Goal: Task Accomplishment & Management: Use online tool/utility

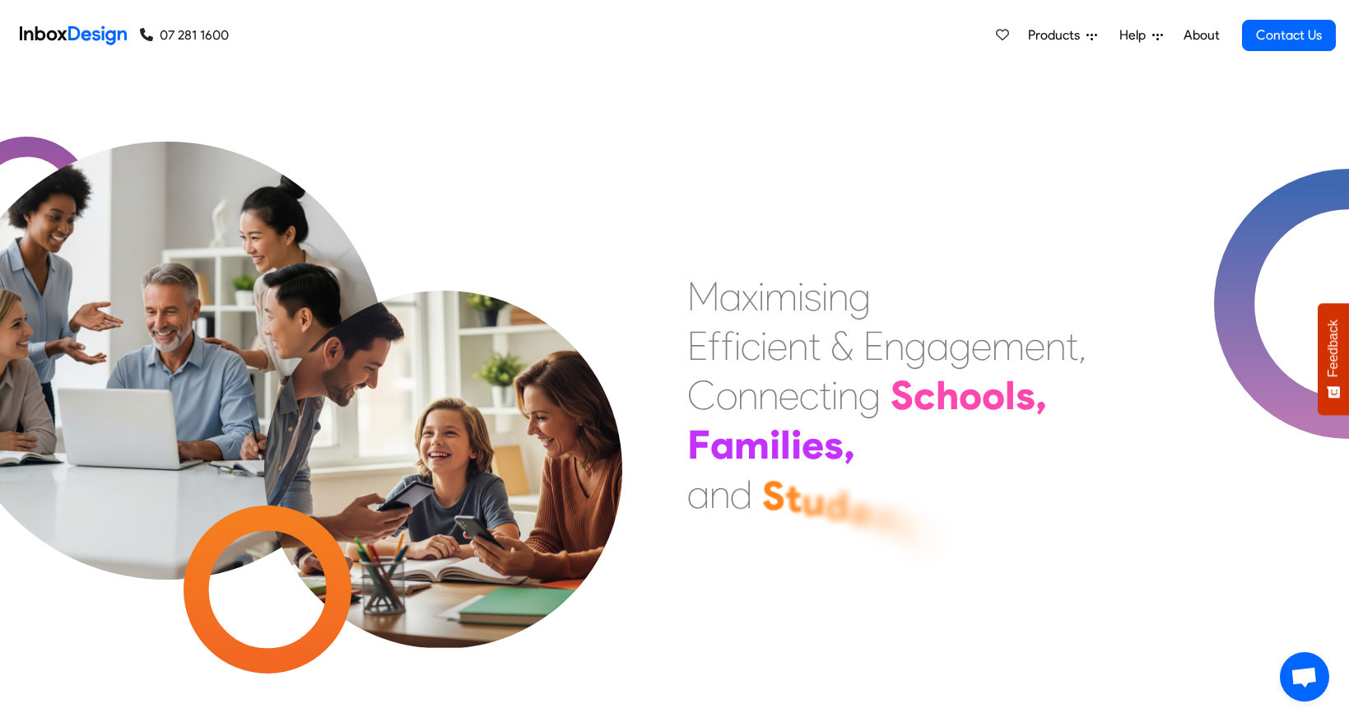
scroll to position [517, 0]
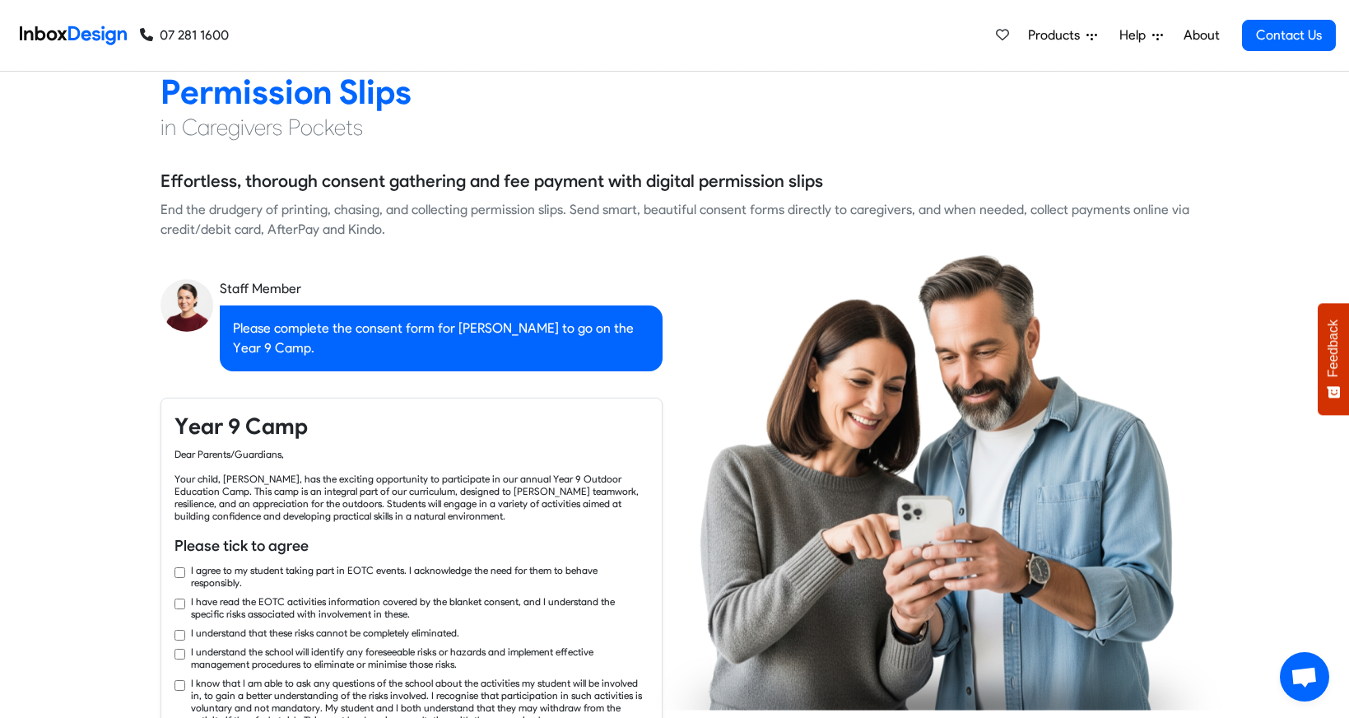
checkbox input "true"
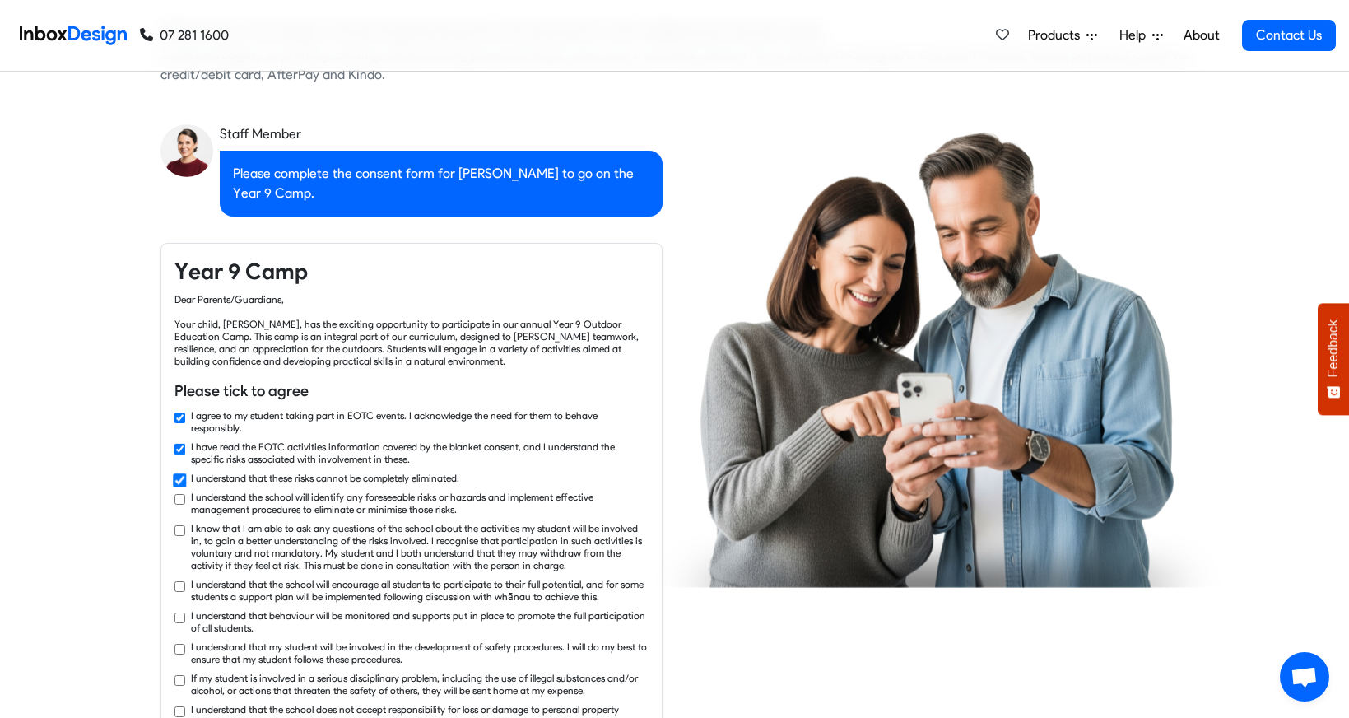
checkbox input "true"
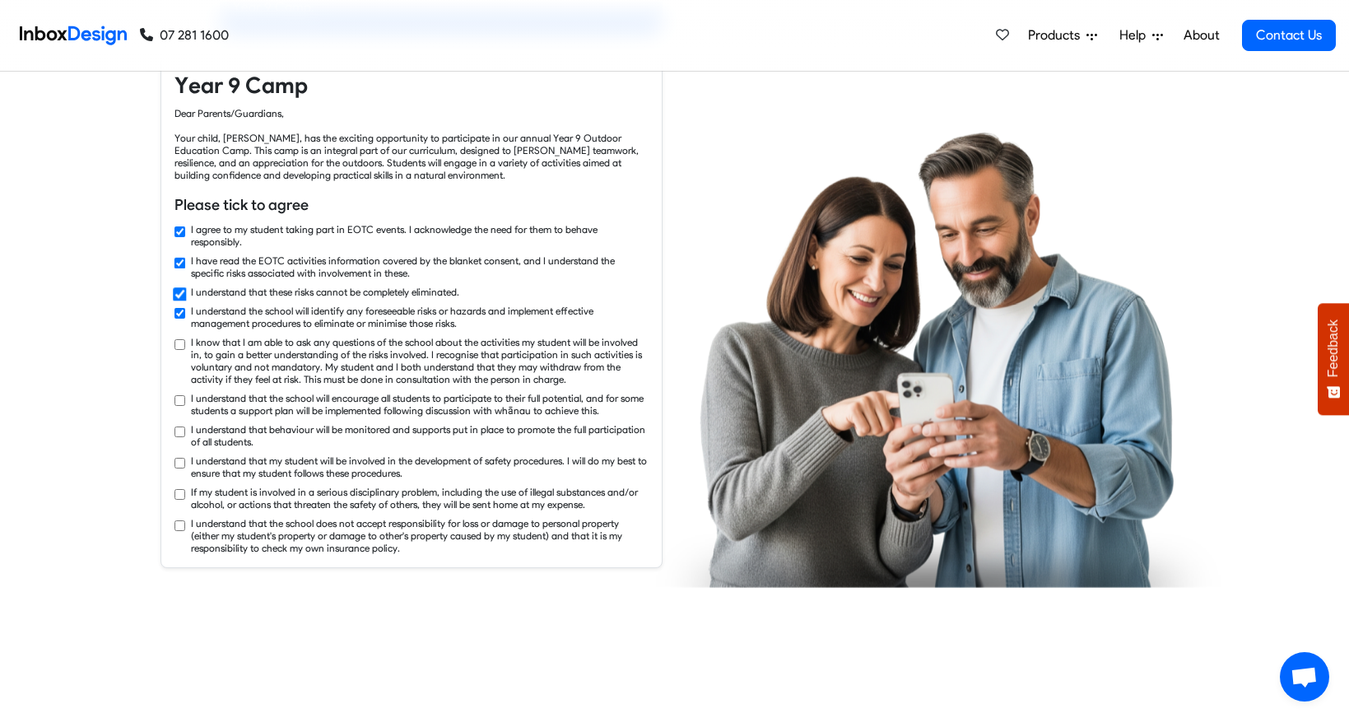
checkbox input "true"
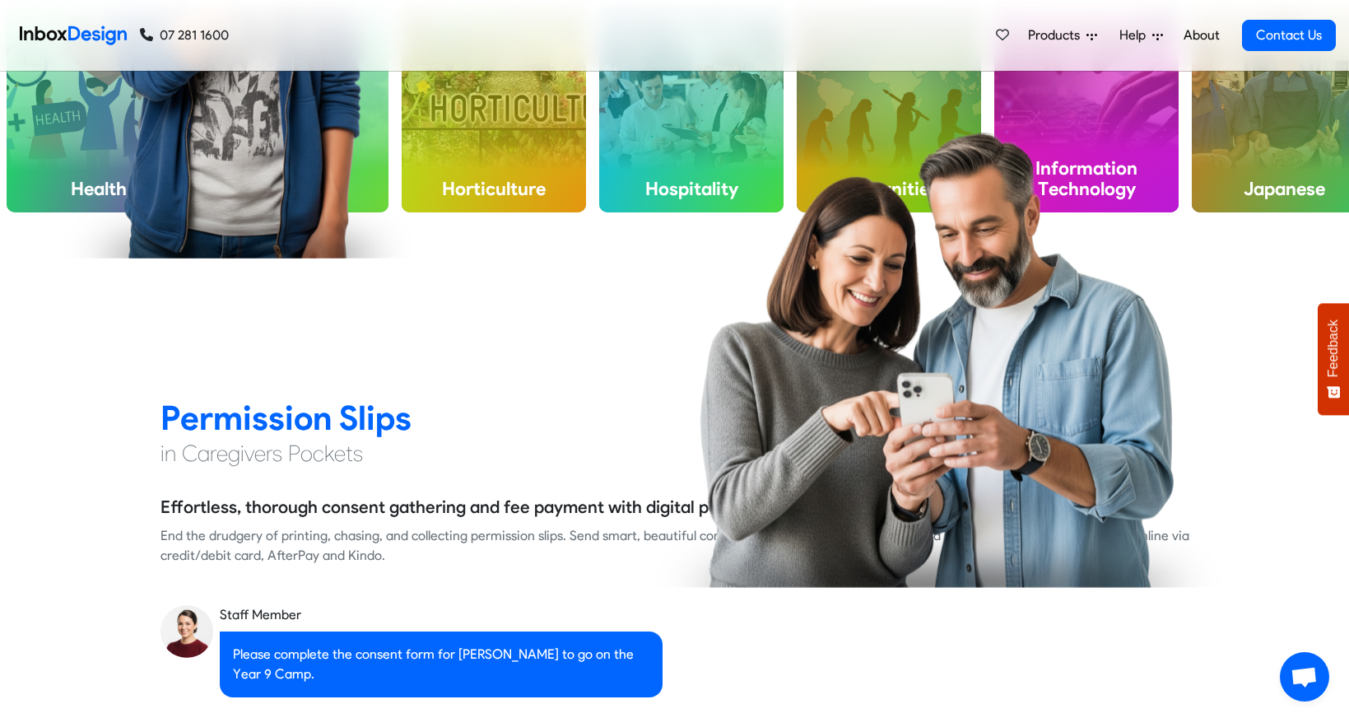
checkbox input "false"
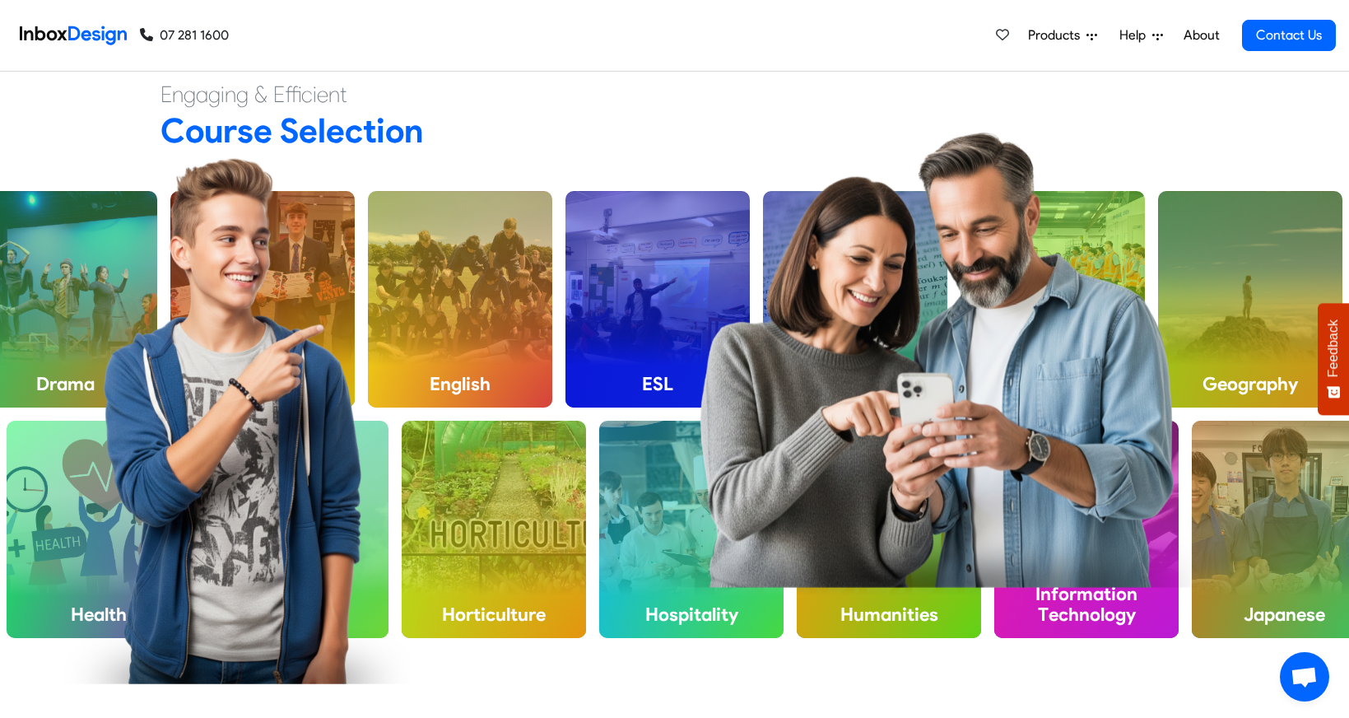
checkbox input "false"
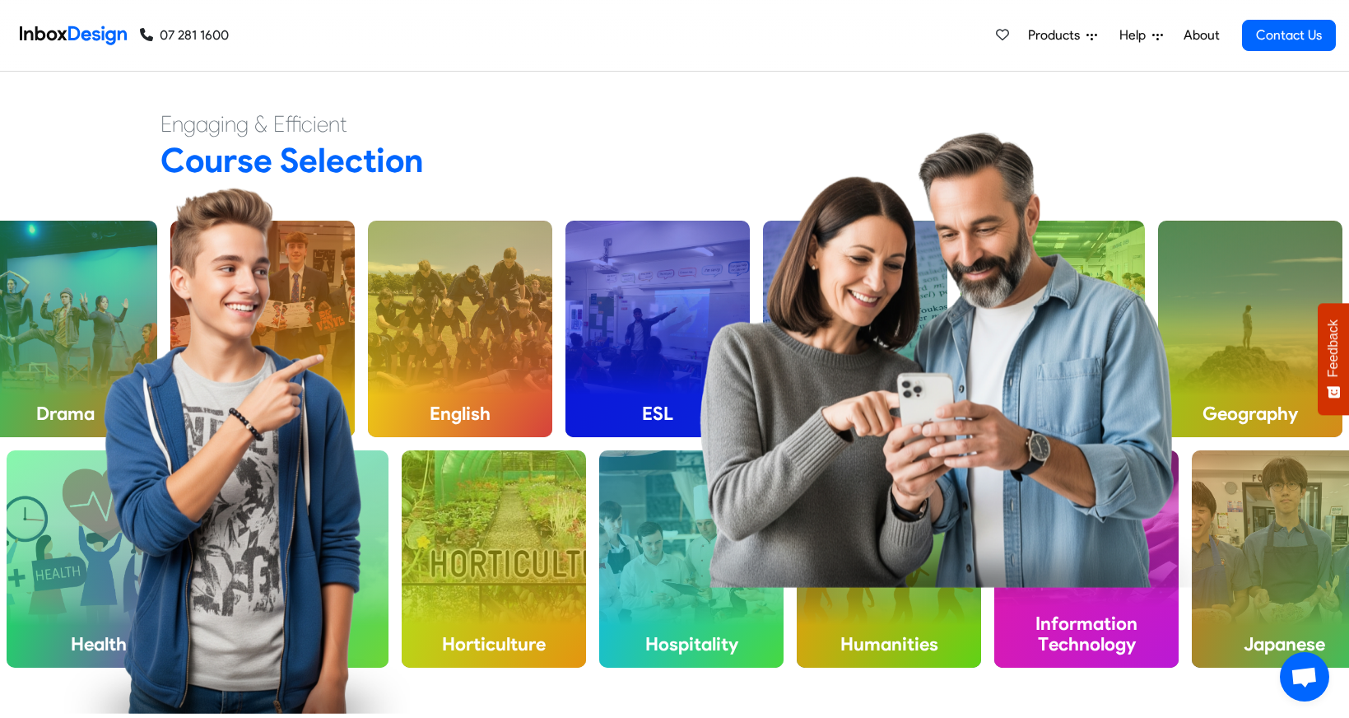
checkbox input "false"
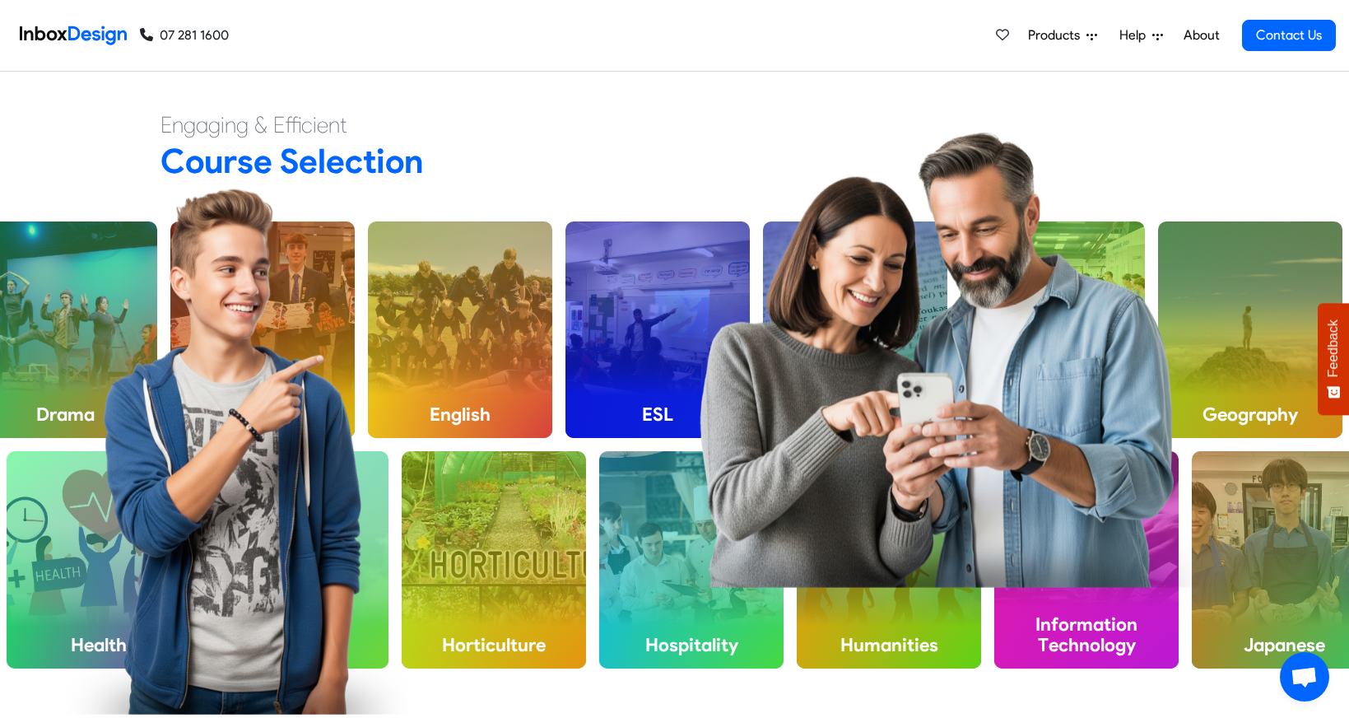
checkbox input "false"
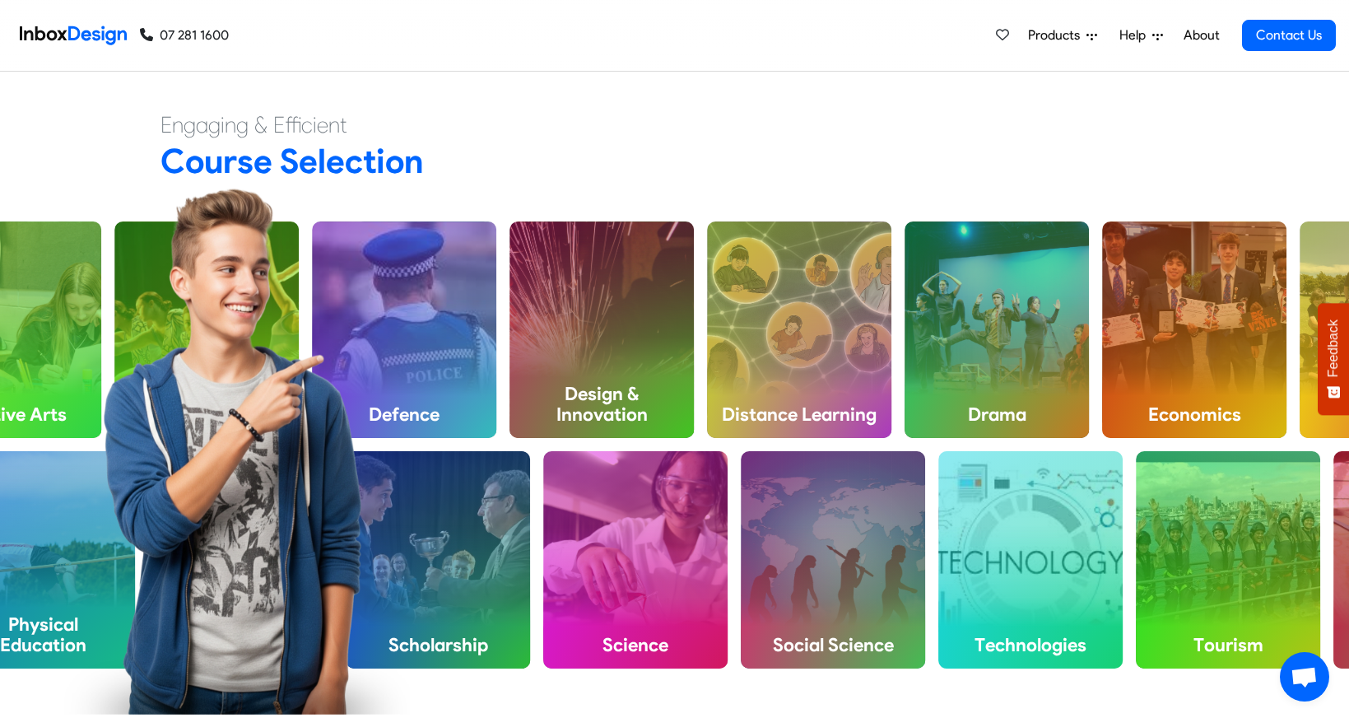
checkbox input "false"
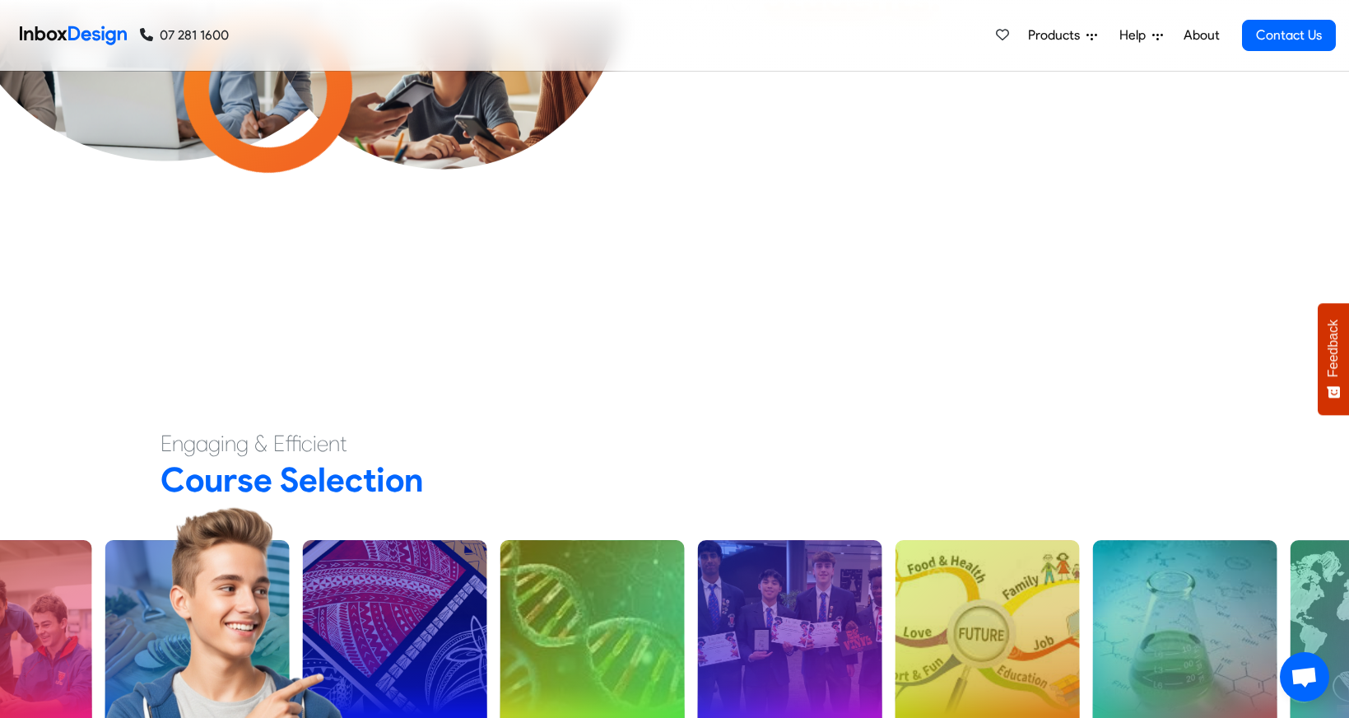
checkbox input "false"
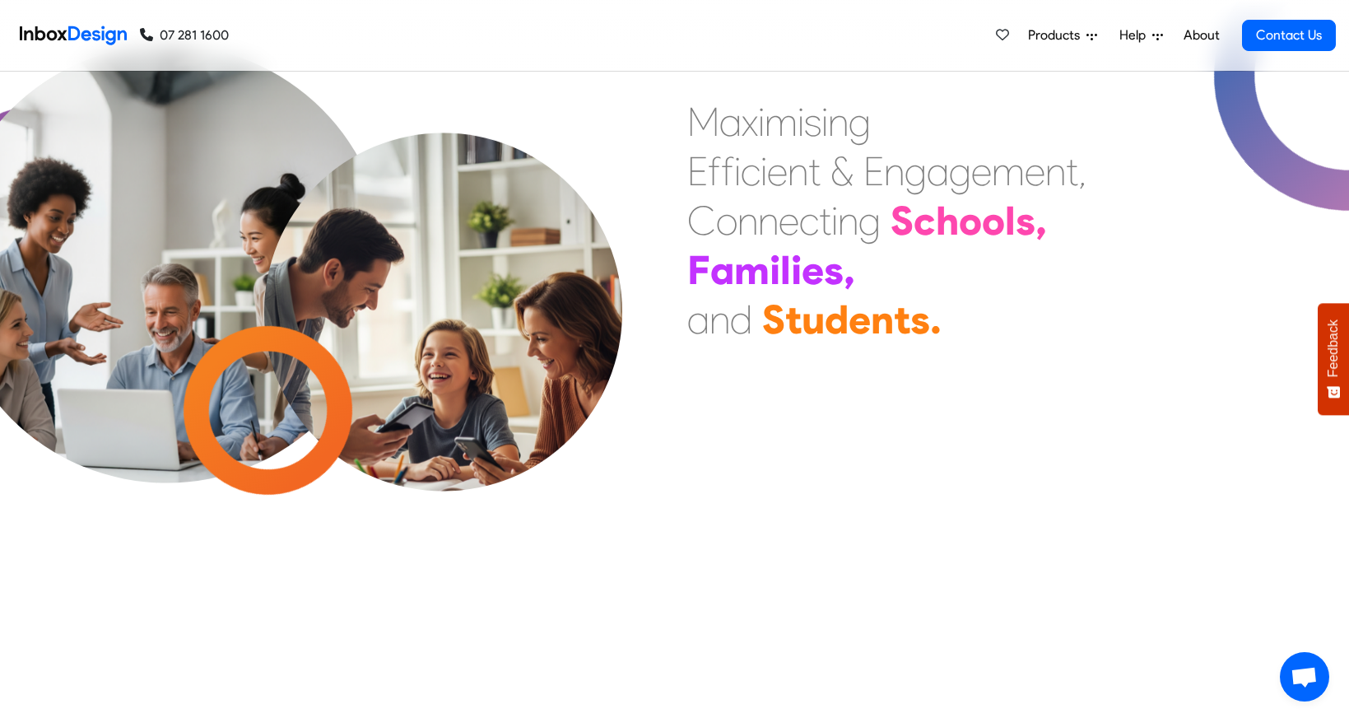
checkbox input "false"
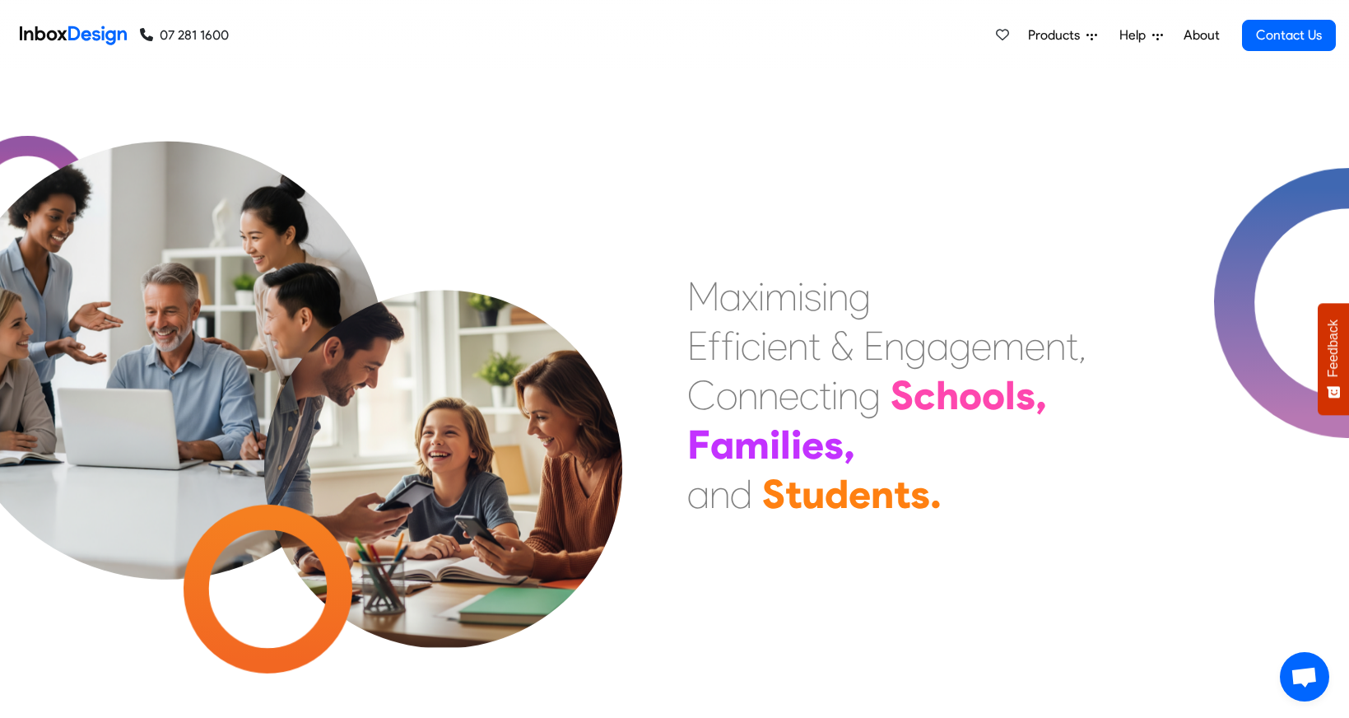
click at [664, 237] on div "M a x i m i s i n g E f f i c i e n t & E n g a g e m e n t , C o n n e c t i n…" at bounding box center [674, 395] width 1349 height 646
